Goal: Find specific page/section: Find specific page/section

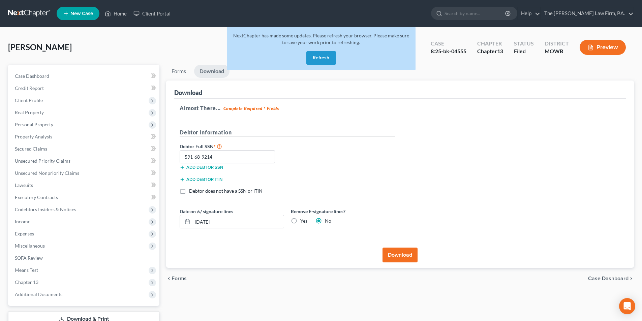
click at [319, 60] on button "Refresh" at bounding box center [321, 57] width 30 height 13
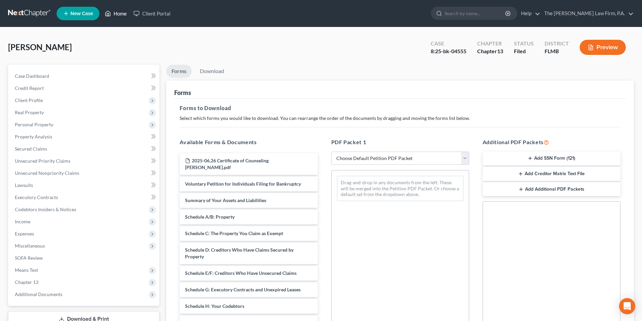
click at [119, 10] on link "Home" at bounding box center [115, 13] width 29 height 12
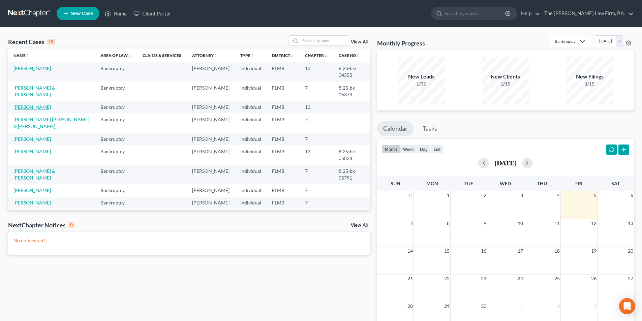
click at [27, 109] on link "Hires, Delores" at bounding box center [31, 107] width 37 height 6
